Goal: Navigation & Orientation: Find specific page/section

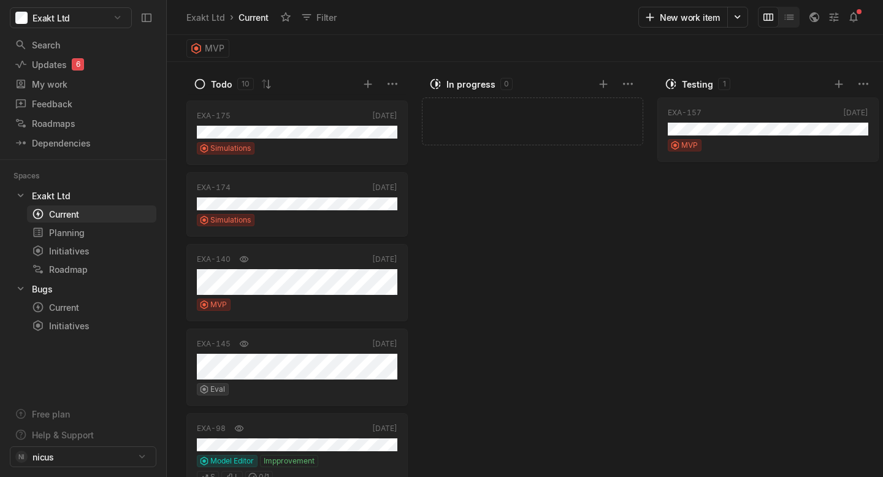
scroll to position [439, 0]
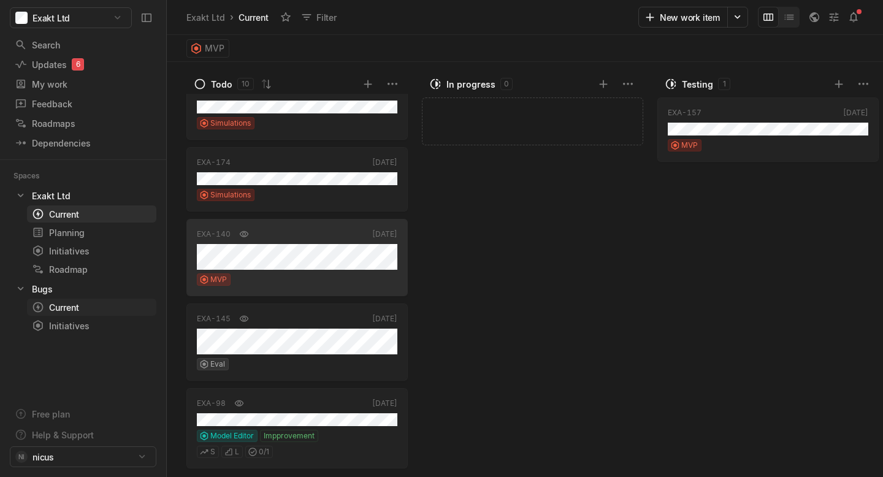
click at [77, 309] on div "Current" at bounding box center [69, 307] width 75 height 13
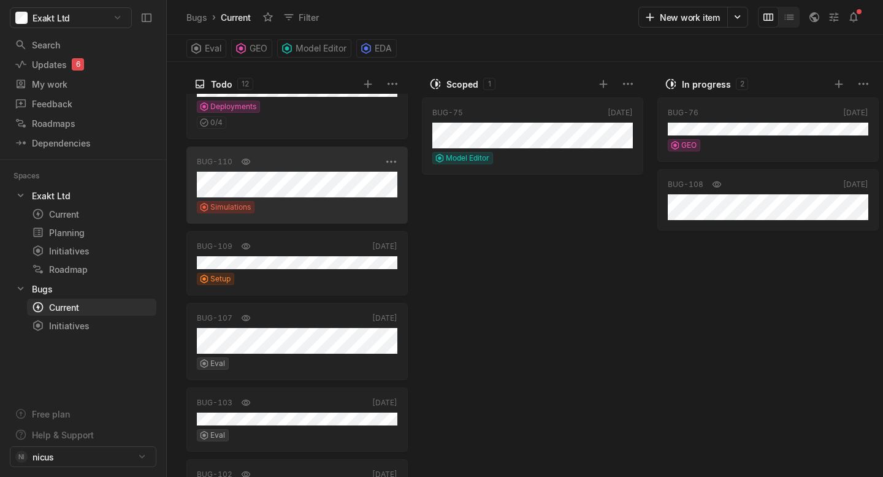
scroll to position [182, 0]
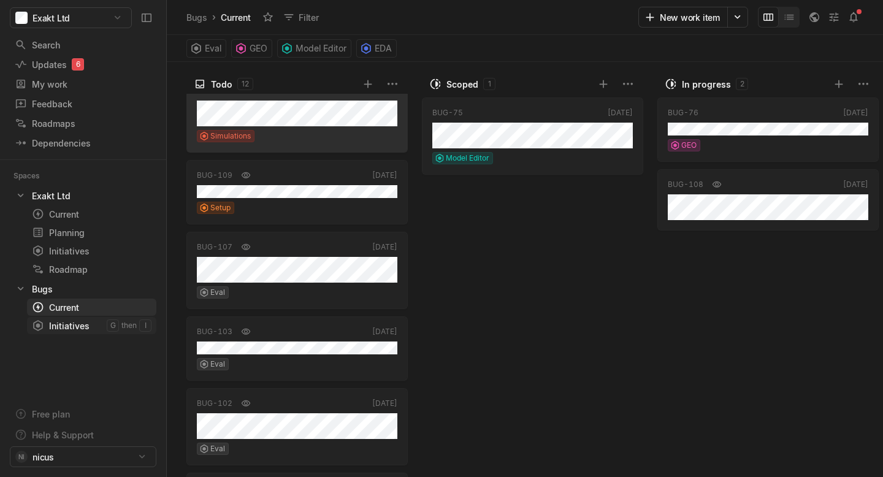
click at [63, 327] on div "Initiatives" at bounding box center [69, 326] width 75 height 13
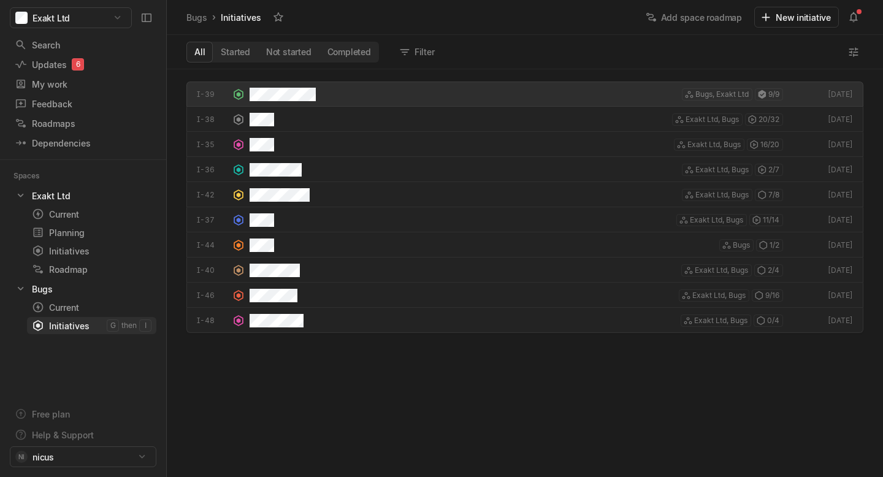
scroll to position [408, 716]
click at [70, 255] on div "Initiatives" at bounding box center [69, 251] width 75 height 13
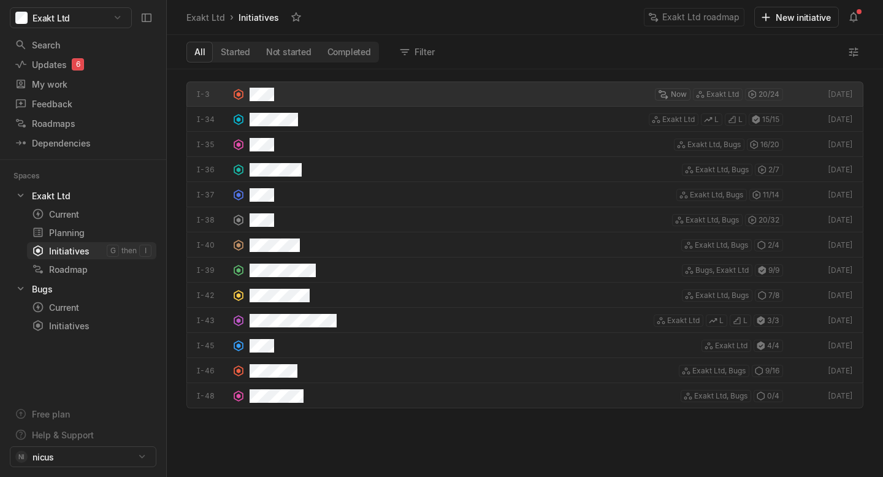
scroll to position [408, 716]
